Goal: Task Accomplishment & Management: Use online tool/utility

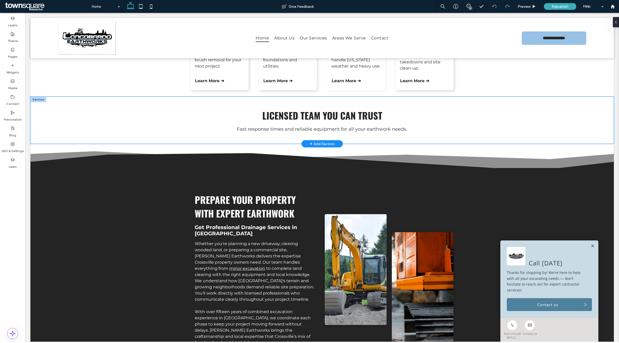
scroll to position [322, 0]
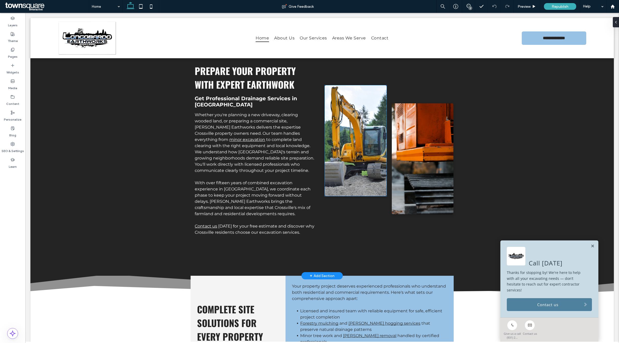
click at [348, 123] on img at bounding box center [356, 140] width 62 height 111
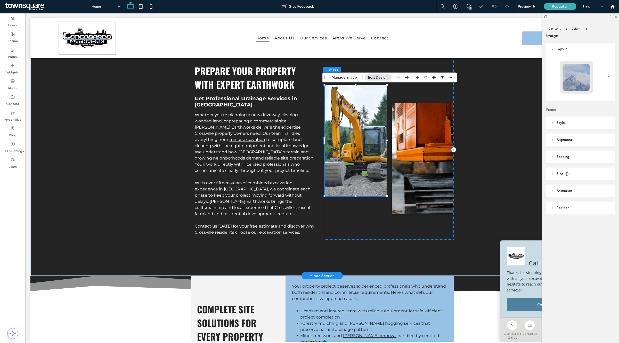
type input "*"
click at [347, 117] on img at bounding box center [356, 140] width 62 height 111
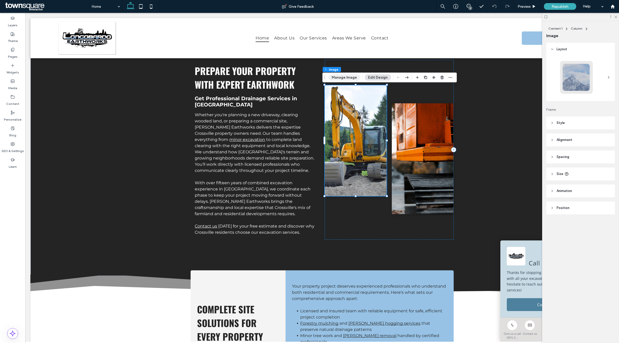
click at [352, 75] on button "Manage Image" at bounding box center [344, 78] width 32 height 6
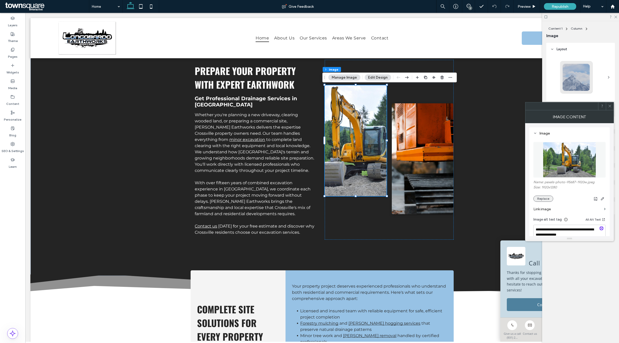
click at [545, 200] on button "Replace" at bounding box center [543, 199] width 20 height 6
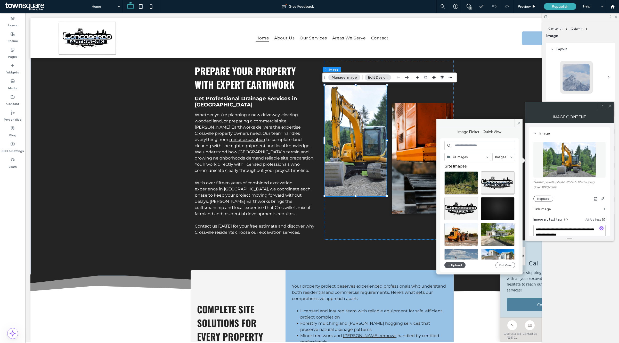
click at [462, 266] on button "Upload" at bounding box center [454, 265] width 21 height 6
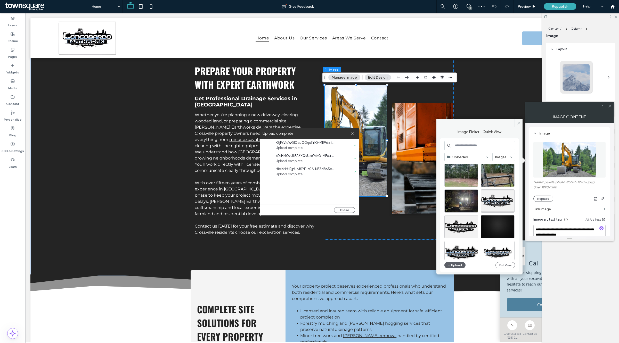
click at [521, 123] on span at bounding box center [519, 123] width 8 height 8
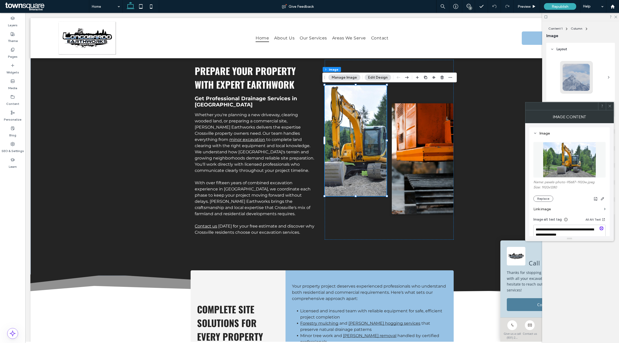
click at [613, 17] on div at bounding box center [580, 17] width 77 height 8
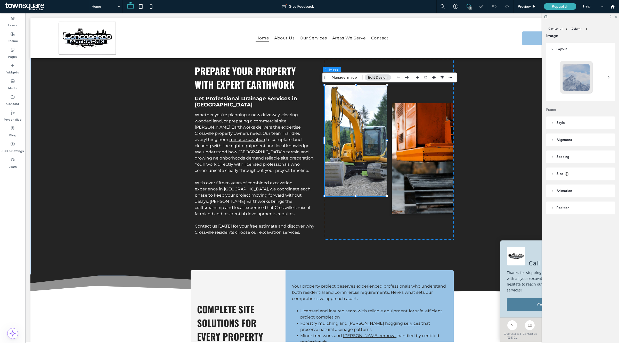
click at [467, 6] on use at bounding box center [469, 6] width 4 height 4
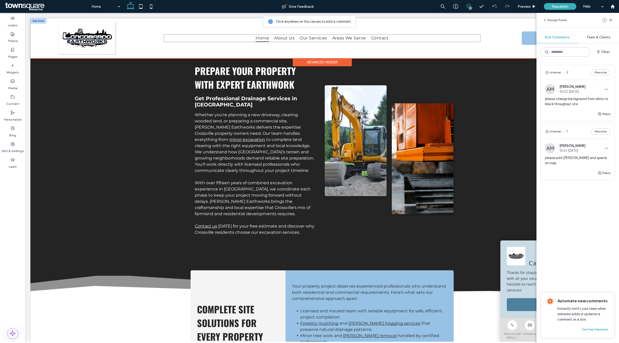
click at [406, 38] on ul "Home About Us Our Services Areas We Serve Contact" at bounding box center [322, 37] width 317 height 7
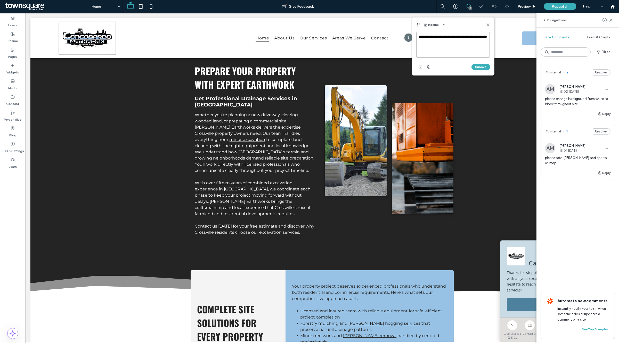
paste textarea "**********"
type textarea "**********"
click at [484, 67] on button "Submit" at bounding box center [481, 67] width 19 height 6
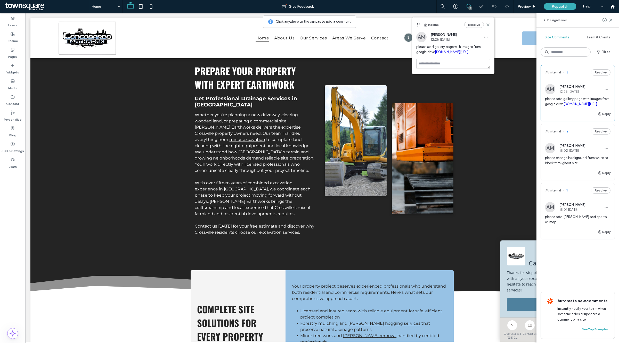
click at [470, 6] on div "3" at bounding box center [470, 8] width 4 height 4
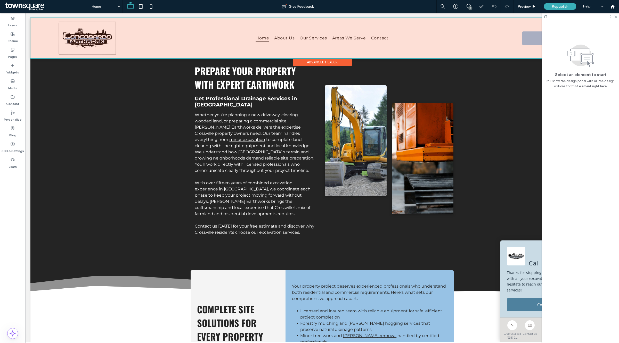
click at [354, 45] on div at bounding box center [321, 38] width 583 height 40
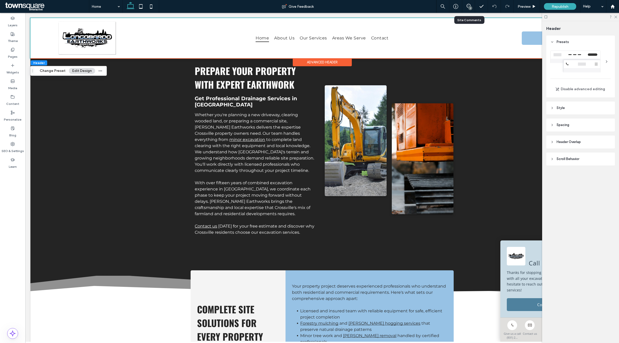
click at [468, 10] on div "3" at bounding box center [468, 6] width 13 height 13
click at [471, 8] on div "3" at bounding box center [470, 8] width 4 height 4
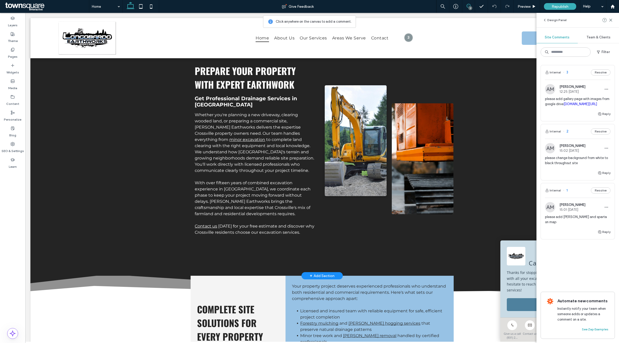
click at [393, 104] on img at bounding box center [423, 158] width 62 height 111
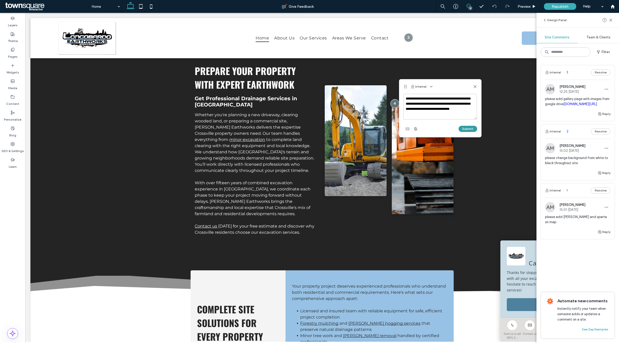
type textarea "**********"
click at [472, 129] on button "Submit" at bounding box center [468, 129] width 19 height 6
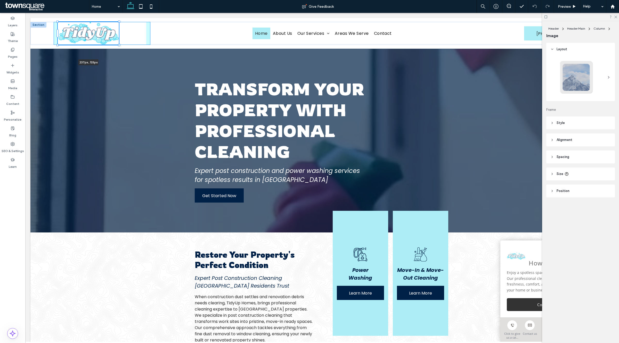
click at [135, 22] on div "237px , 133px Home About Us Our Services Areas We Serve Contact [PHONE_NUMBER] …" at bounding box center [321, 33] width 583 height 23
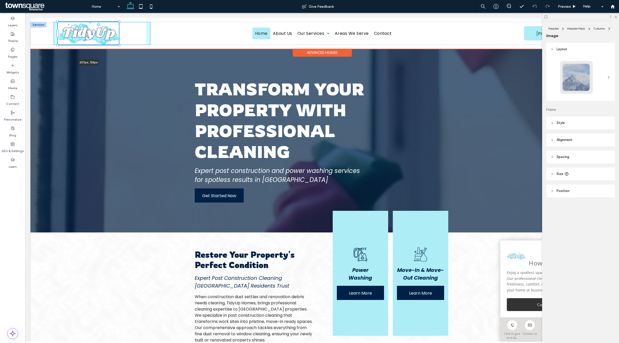
type input "***"
